Goal: Task Accomplishment & Management: Manage account settings

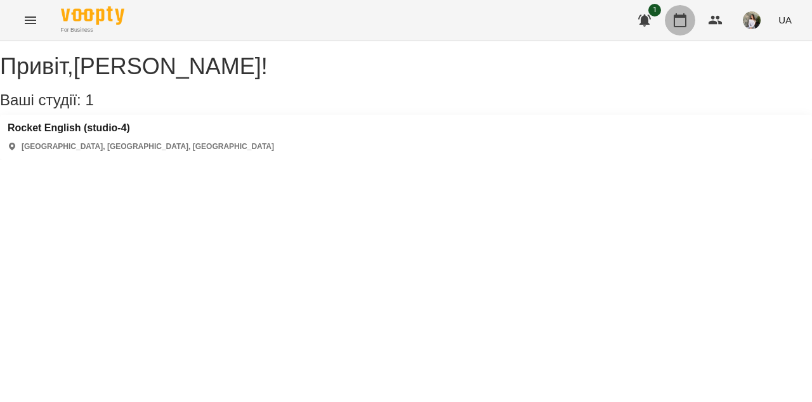
click at [680, 24] on icon "button" at bounding box center [679, 20] width 15 height 15
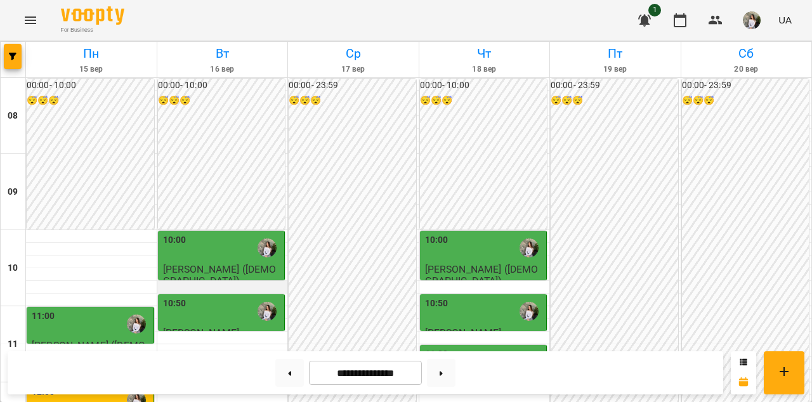
scroll to position [110, 0]
click at [230, 263] on span "[PERSON_NAME] ([DEMOGRAPHIC_DATA])" at bounding box center [220, 274] width 114 height 23
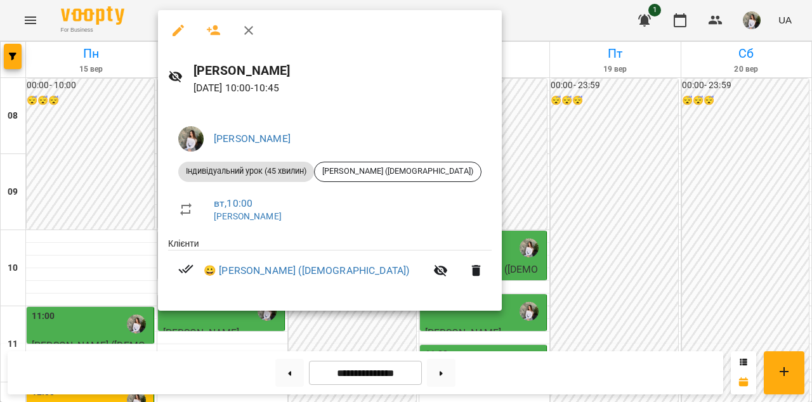
click at [247, 30] on icon "button" at bounding box center [248, 30] width 15 height 15
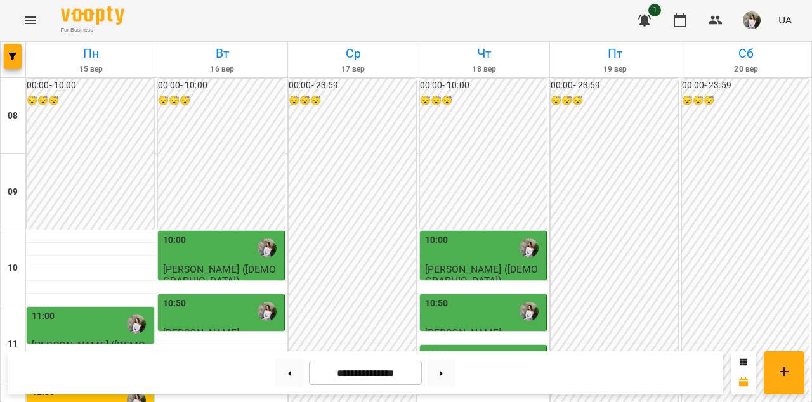
click at [222, 297] on div "10:50" at bounding box center [222, 311] width 119 height 29
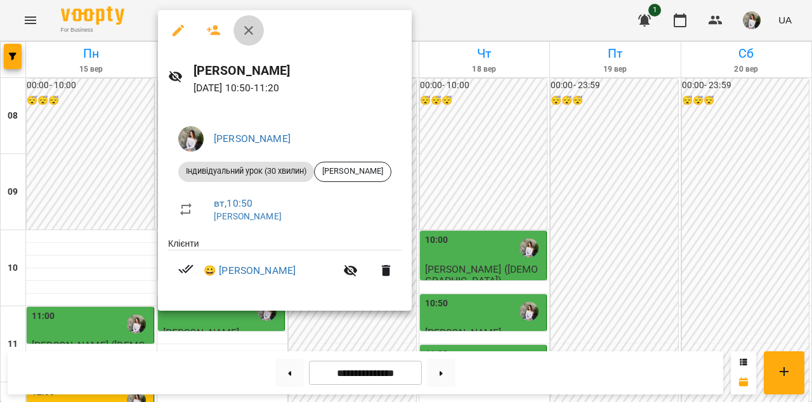
click at [251, 28] on icon "button" at bounding box center [248, 30] width 9 height 9
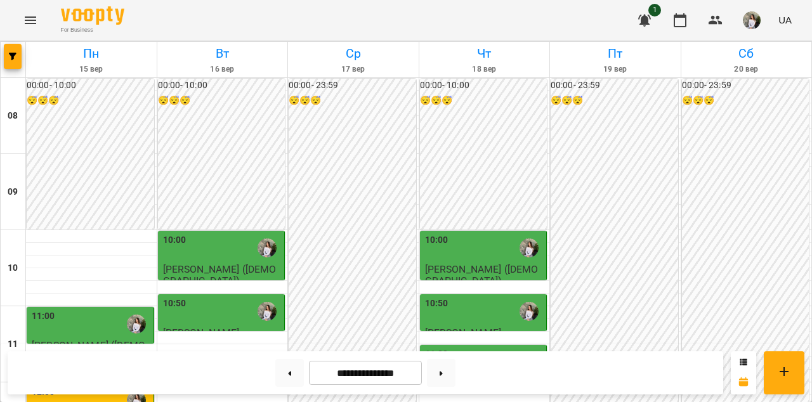
click at [204, 297] on div "10:50" at bounding box center [222, 311] width 119 height 29
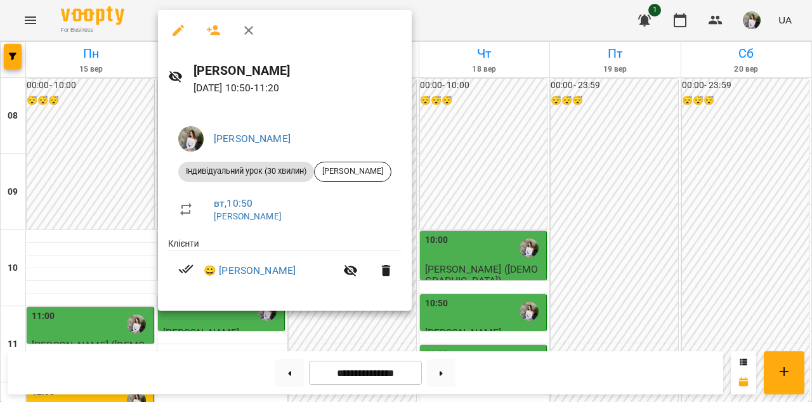
click at [251, 29] on icon "button" at bounding box center [248, 30] width 9 height 9
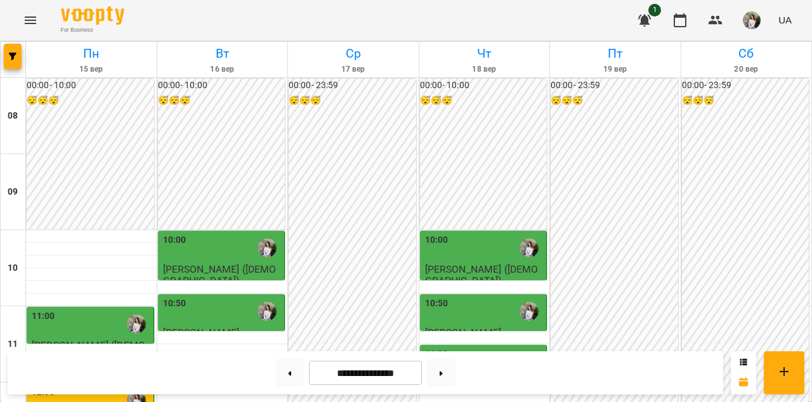
scroll to position [278, 0]
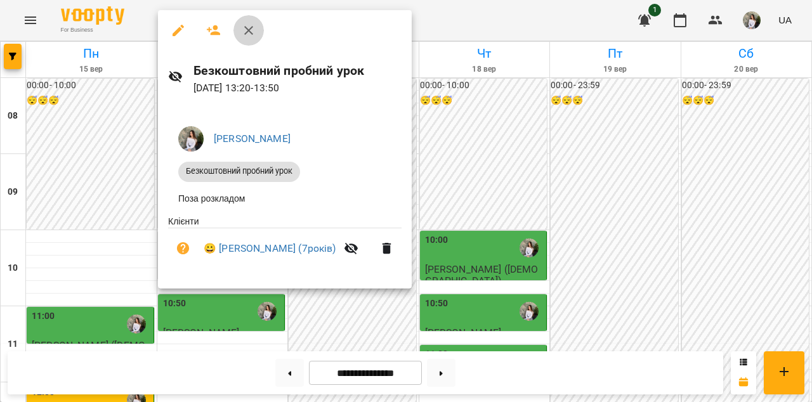
click at [249, 31] on icon "button" at bounding box center [248, 30] width 9 height 9
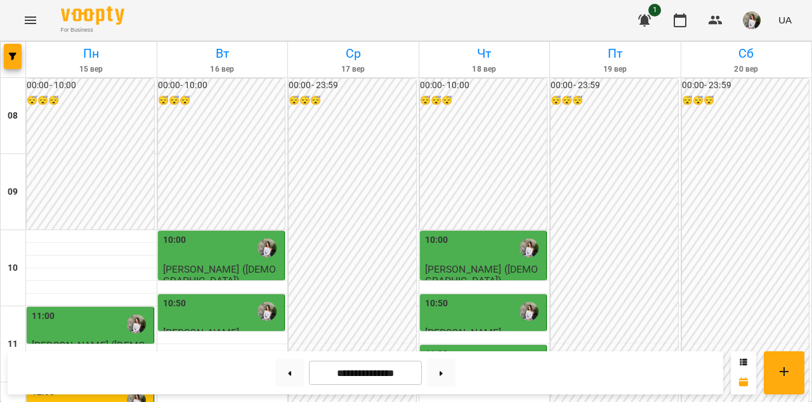
scroll to position [163, 0]
click at [209, 297] on div "10:50" at bounding box center [222, 311] width 119 height 29
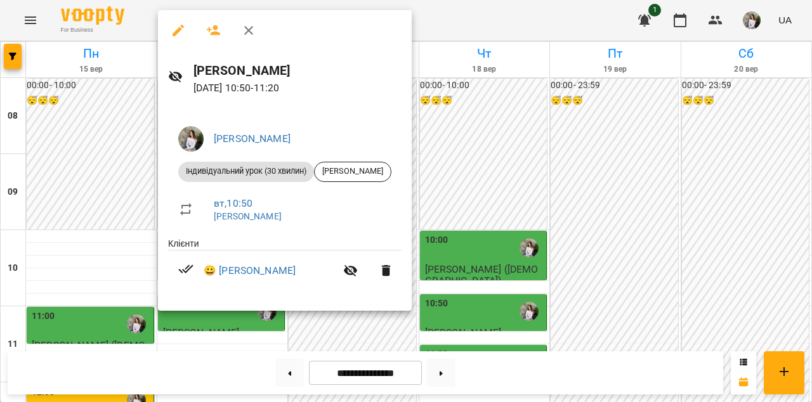
click at [253, 37] on icon "button" at bounding box center [248, 30] width 15 height 15
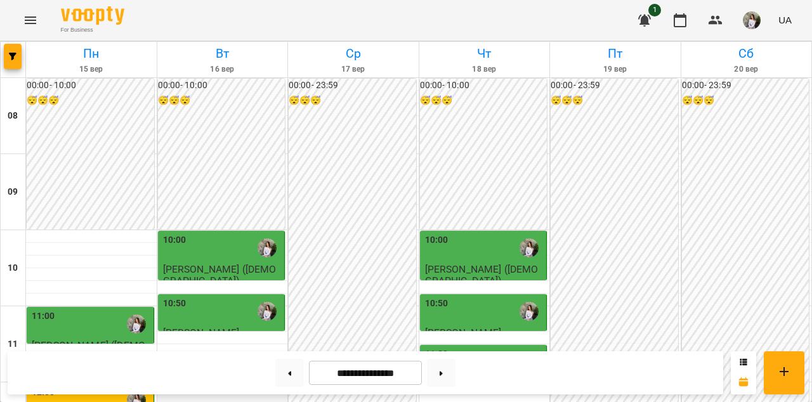
scroll to position [414, 0]
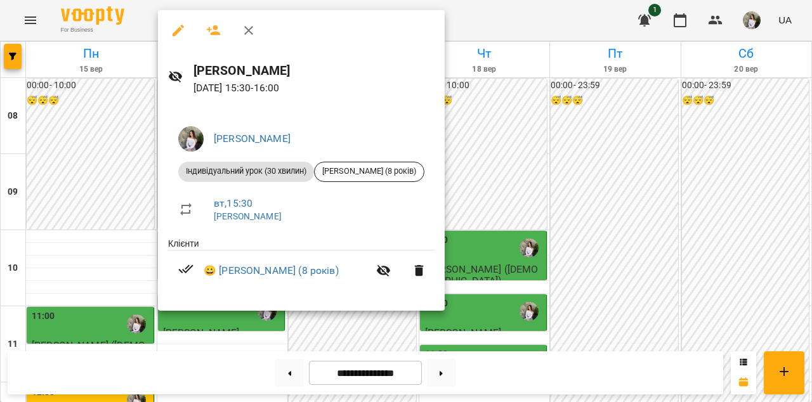
click at [251, 31] on icon "button" at bounding box center [248, 30] width 15 height 15
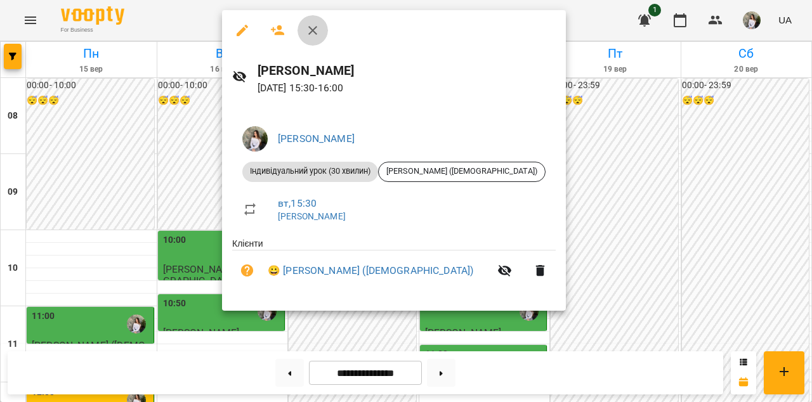
click at [312, 28] on icon "button" at bounding box center [312, 30] width 15 height 15
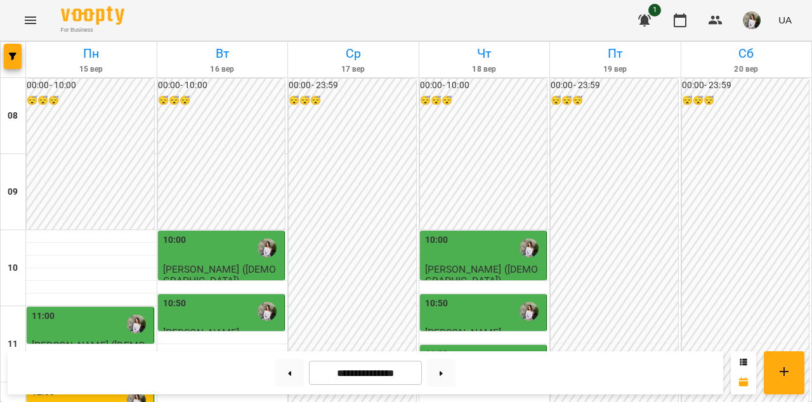
scroll to position [111, 0]
click at [206, 297] on div "10:50" at bounding box center [222, 311] width 119 height 29
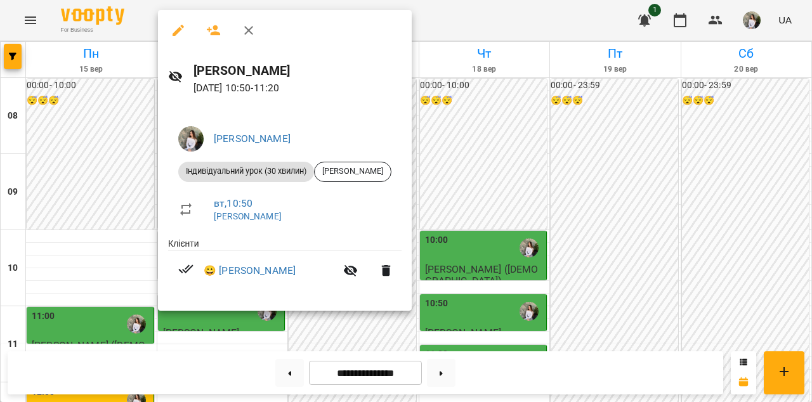
click at [254, 29] on icon "button" at bounding box center [248, 30] width 15 height 15
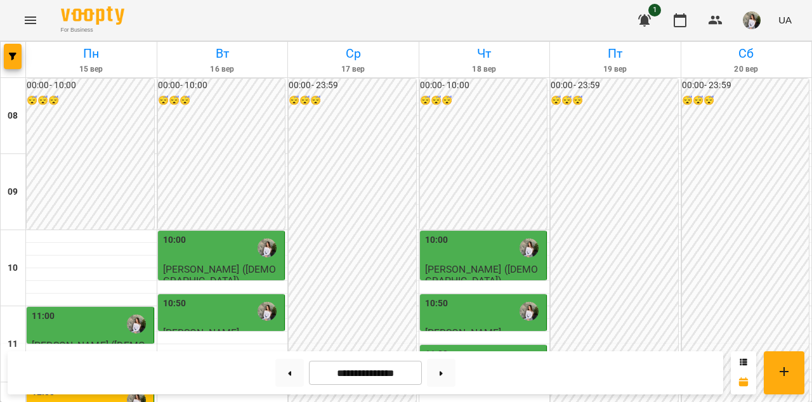
click at [228, 233] on div "10:00" at bounding box center [222, 247] width 119 height 29
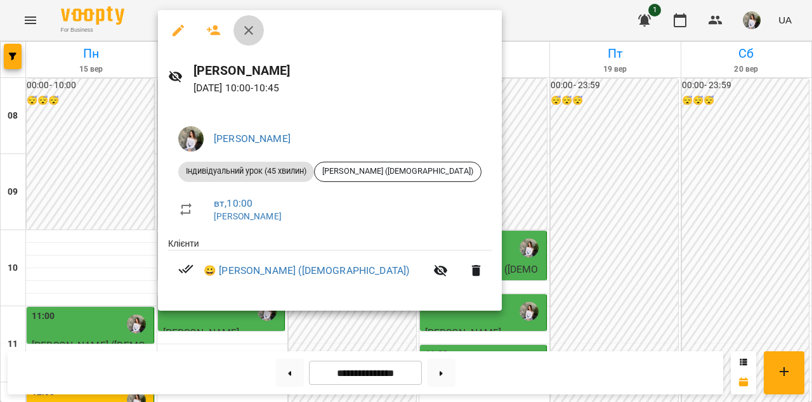
click at [247, 24] on icon "button" at bounding box center [248, 30] width 15 height 15
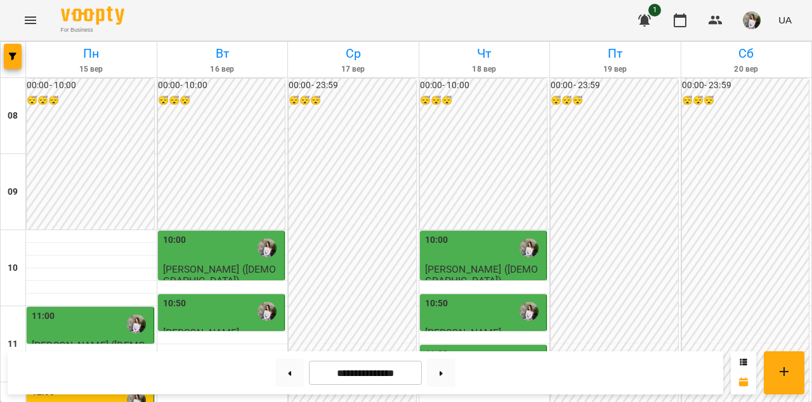
scroll to position [161, 0]
click at [223, 297] on div "10:50" at bounding box center [222, 311] width 119 height 29
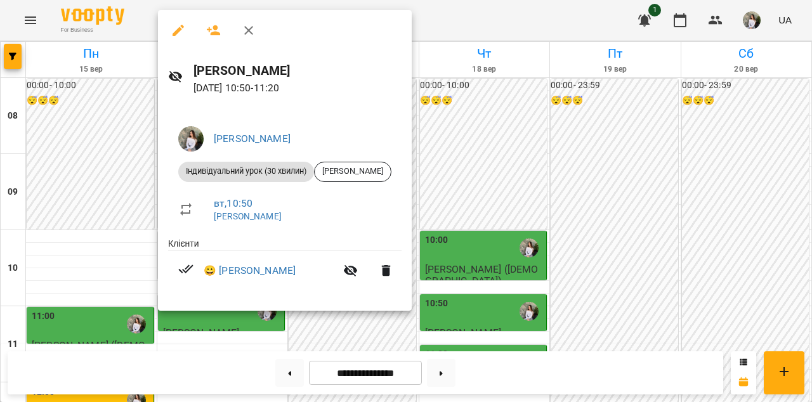
click at [250, 23] on icon "button" at bounding box center [248, 30] width 15 height 15
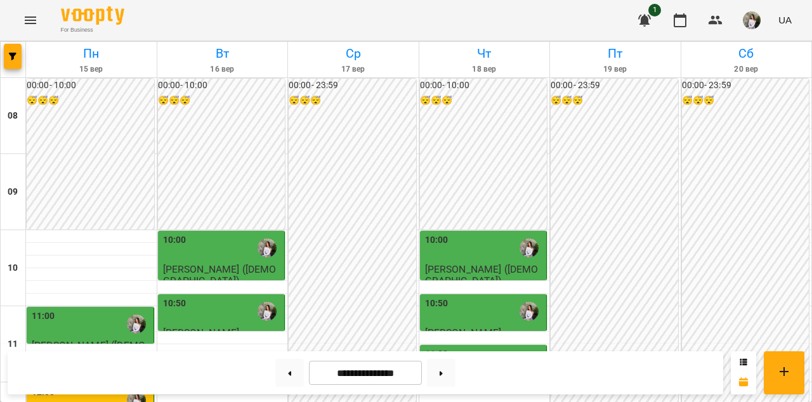
scroll to position [148, 0]
click at [455, 327] on span "[PERSON_NAME]" at bounding box center [463, 333] width 77 height 12
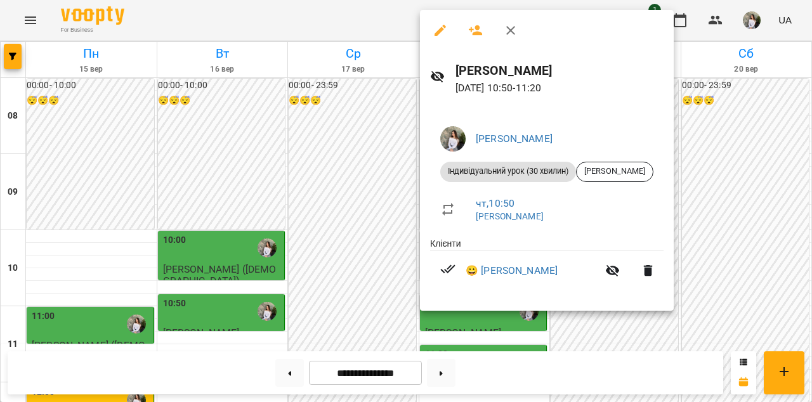
click at [513, 27] on icon "button" at bounding box center [510, 30] width 15 height 15
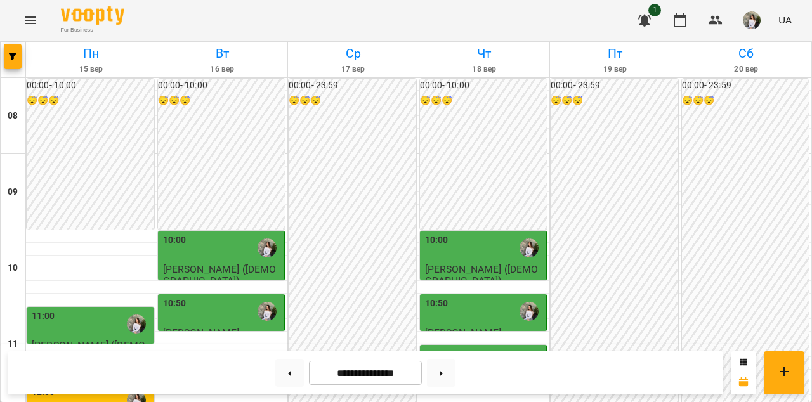
click at [475, 377] on span "[PERSON_NAME] ([DEMOGRAPHIC_DATA])" at bounding box center [482, 388] width 114 height 23
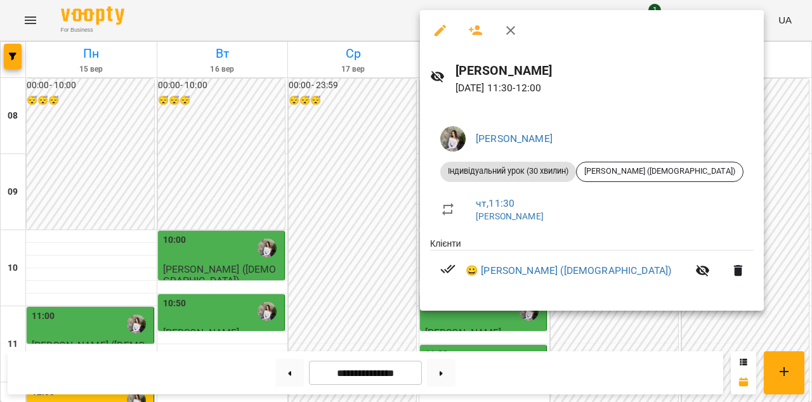
click at [509, 27] on icon "button" at bounding box center [510, 30] width 15 height 15
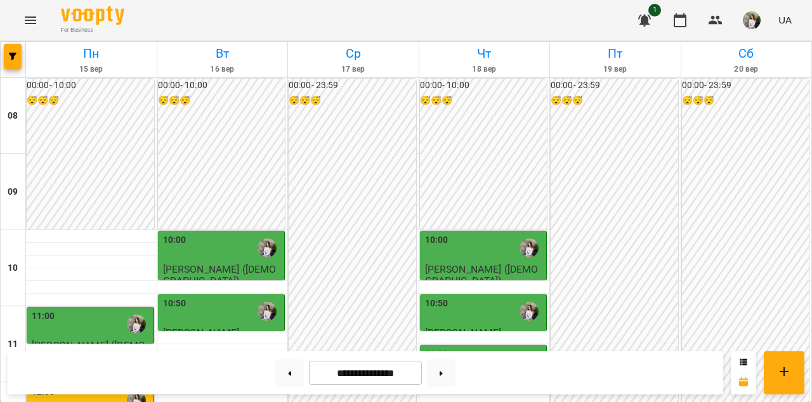
scroll to position [383, 0]
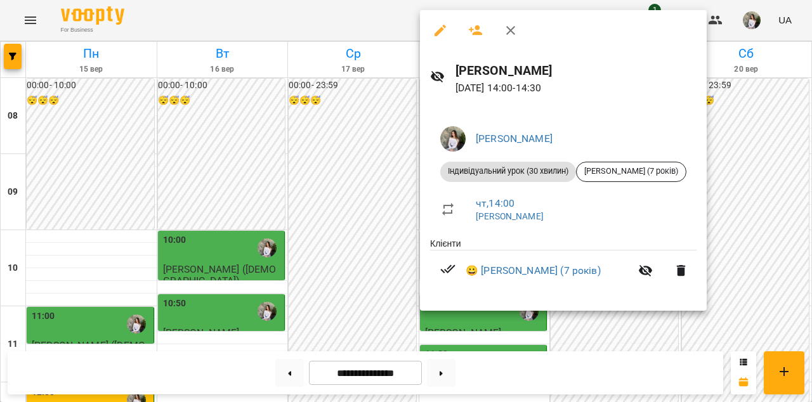
click at [508, 36] on icon "button" at bounding box center [510, 30] width 15 height 15
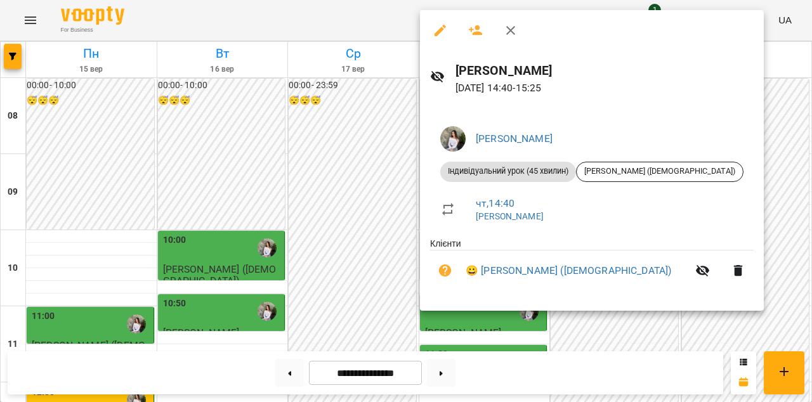
click at [513, 29] on icon "button" at bounding box center [510, 30] width 9 height 9
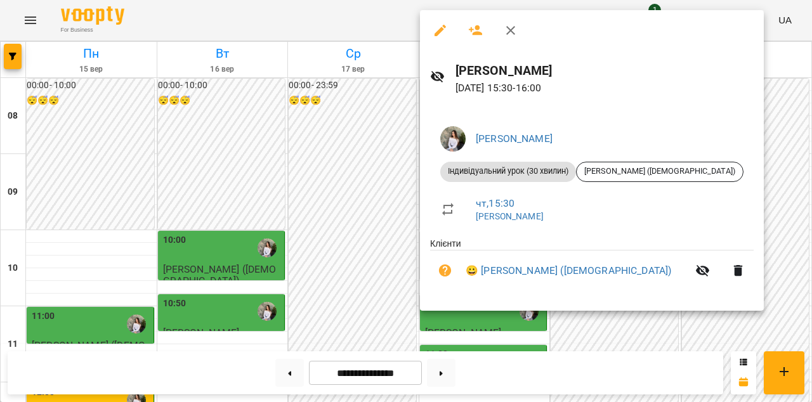
click at [513, 33] on icon "button" at bounding box center [510, 30] width 9 height 9
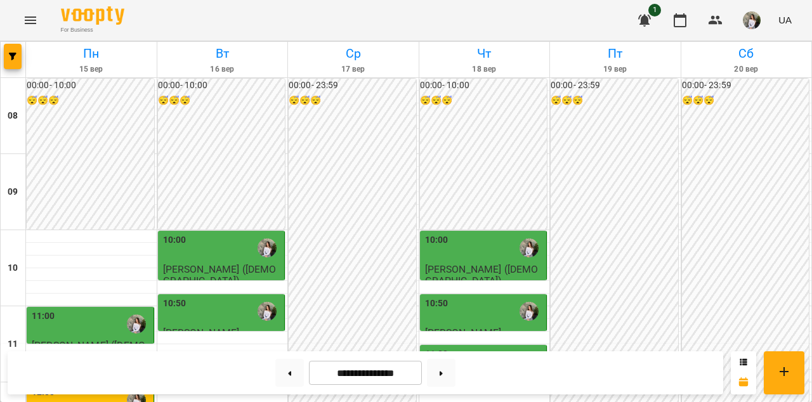
scroll to position [134, 0]
